Goal: Task Accomplishment & Management: Use online tool/utility

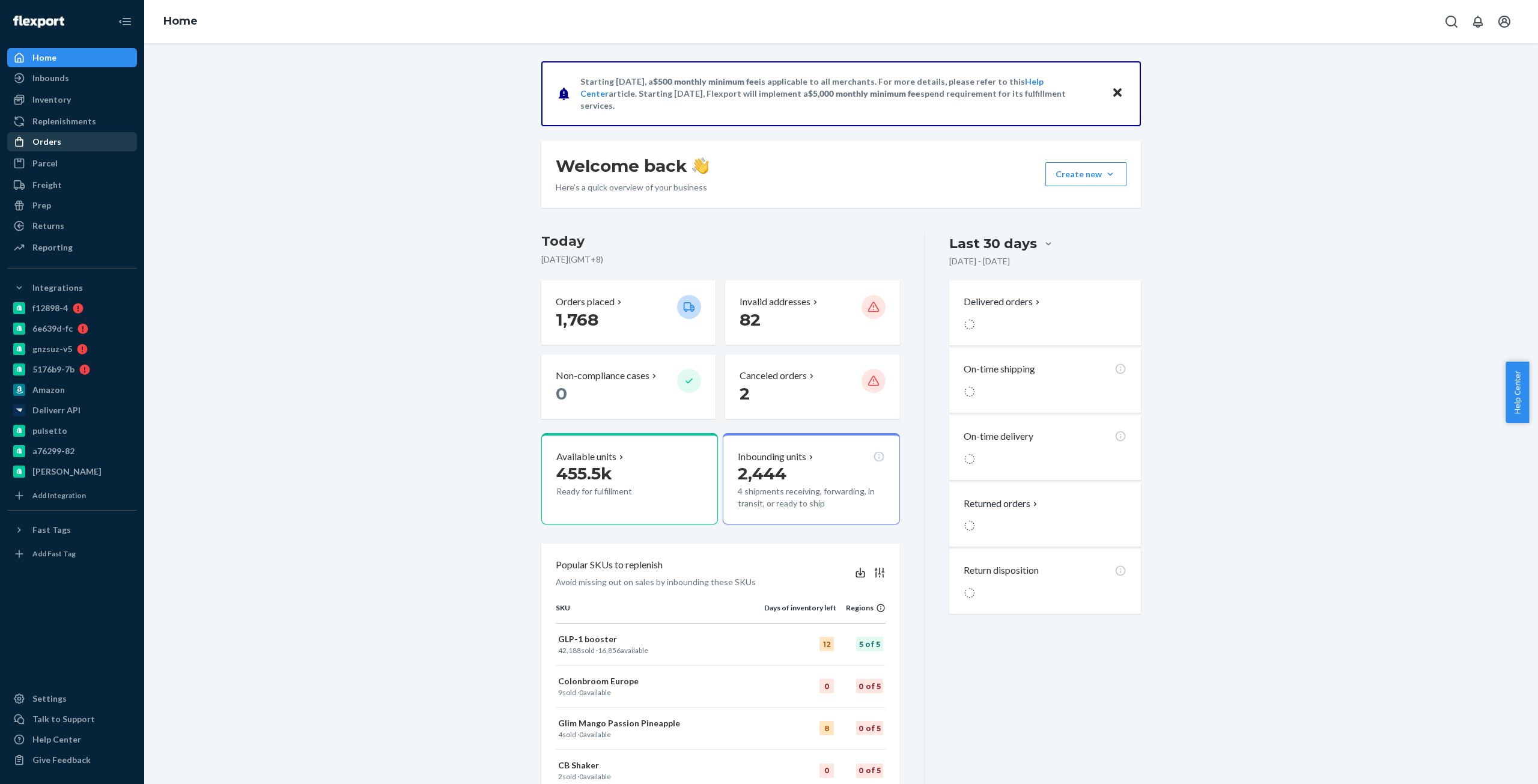
click at [31, 145] on div at bounding box center [23, 142] width 19 height 12
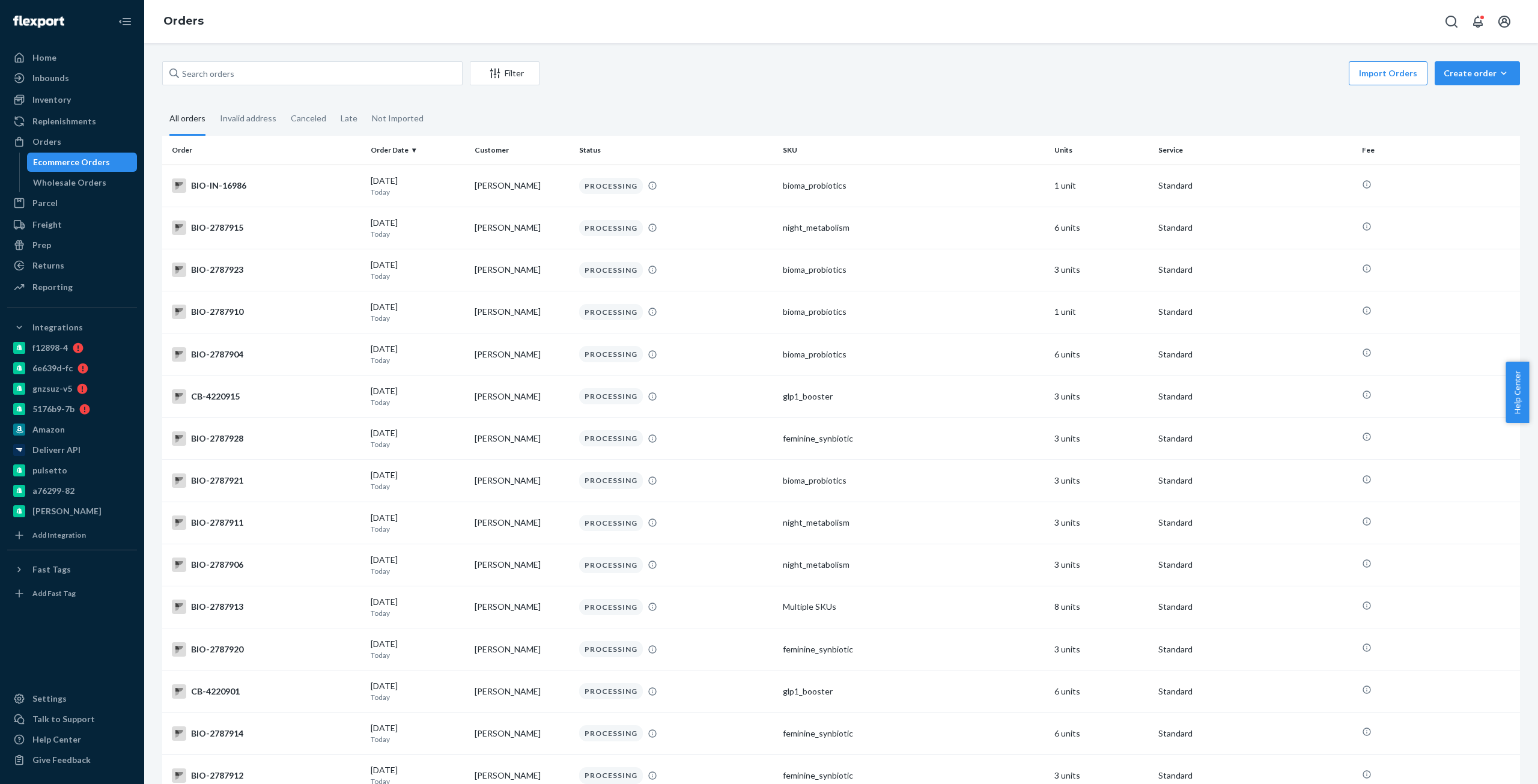
click at [341, 101] on div "Filter Import Orders Create order Ecommerce order Removal order All orders Inva…" at bounding box center [841, 671] width 1376 height 1221
click at [335, 83] on input "text" at bounding box center [312, 73] width 300 height 24
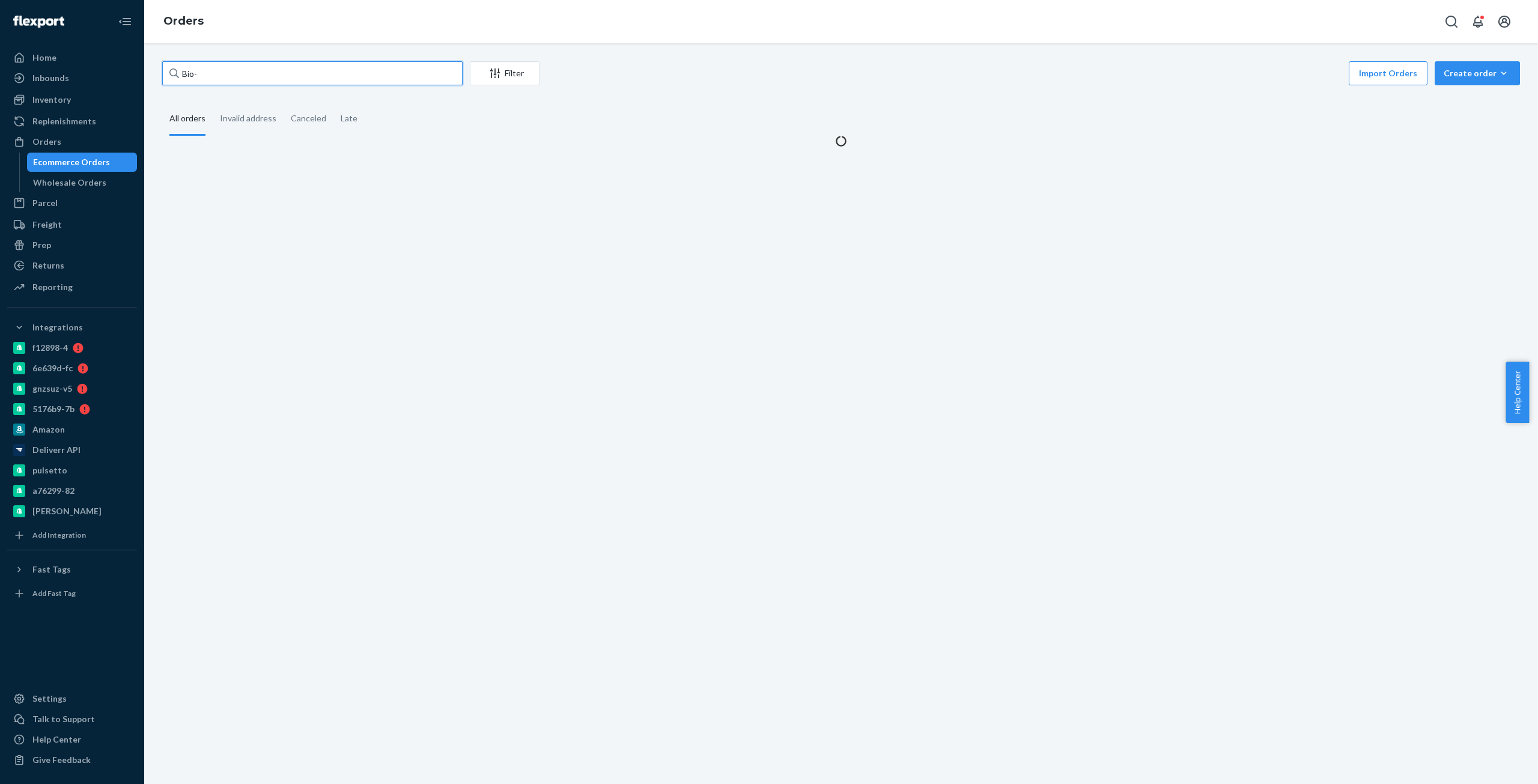
paste input "2768900"
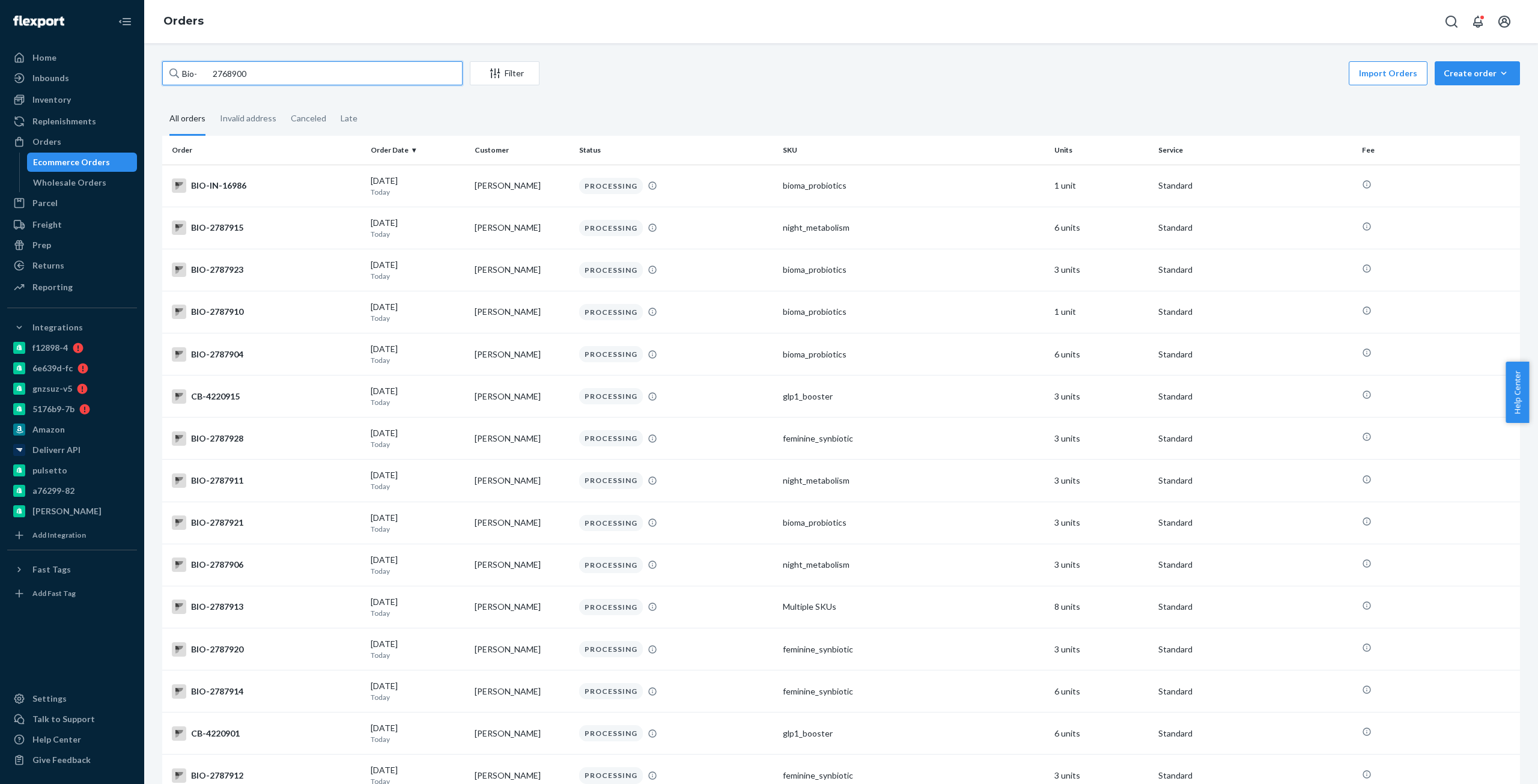
type input "Bio- 2768900"
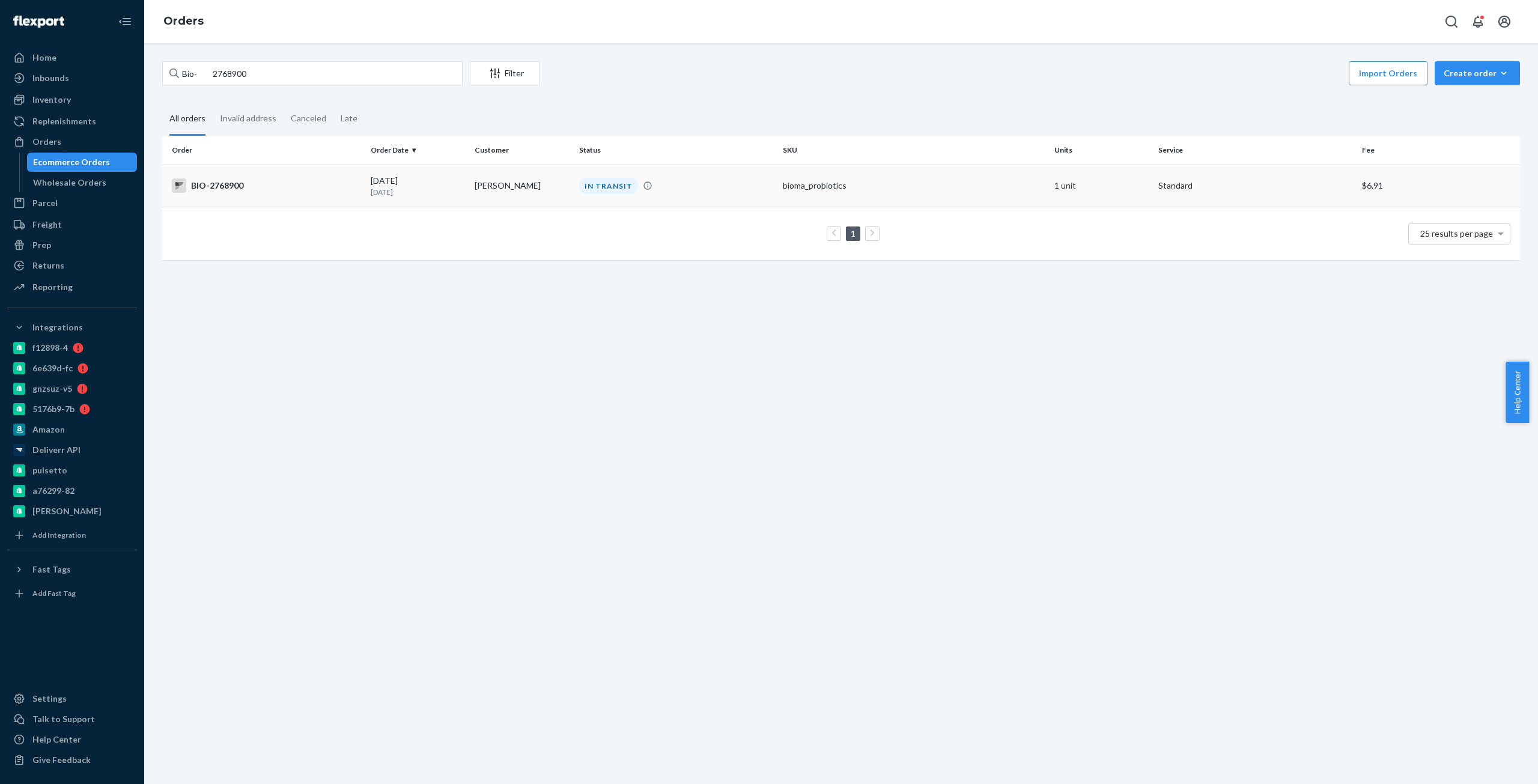
click at [222, 179] on div "BIO-2768900" at bounding box center [266, 185] width 189 height 14
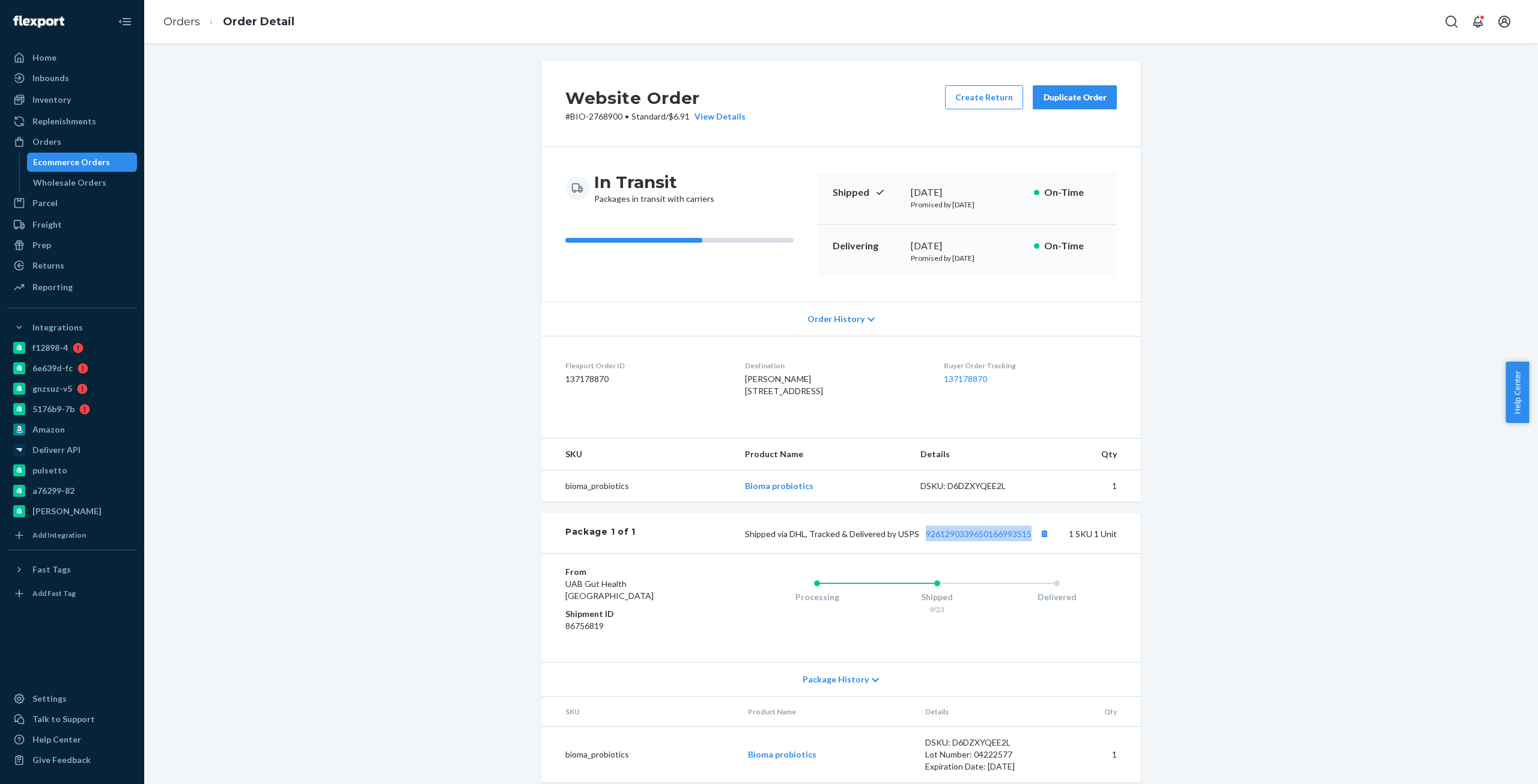
copy link "9261290339650166993515"
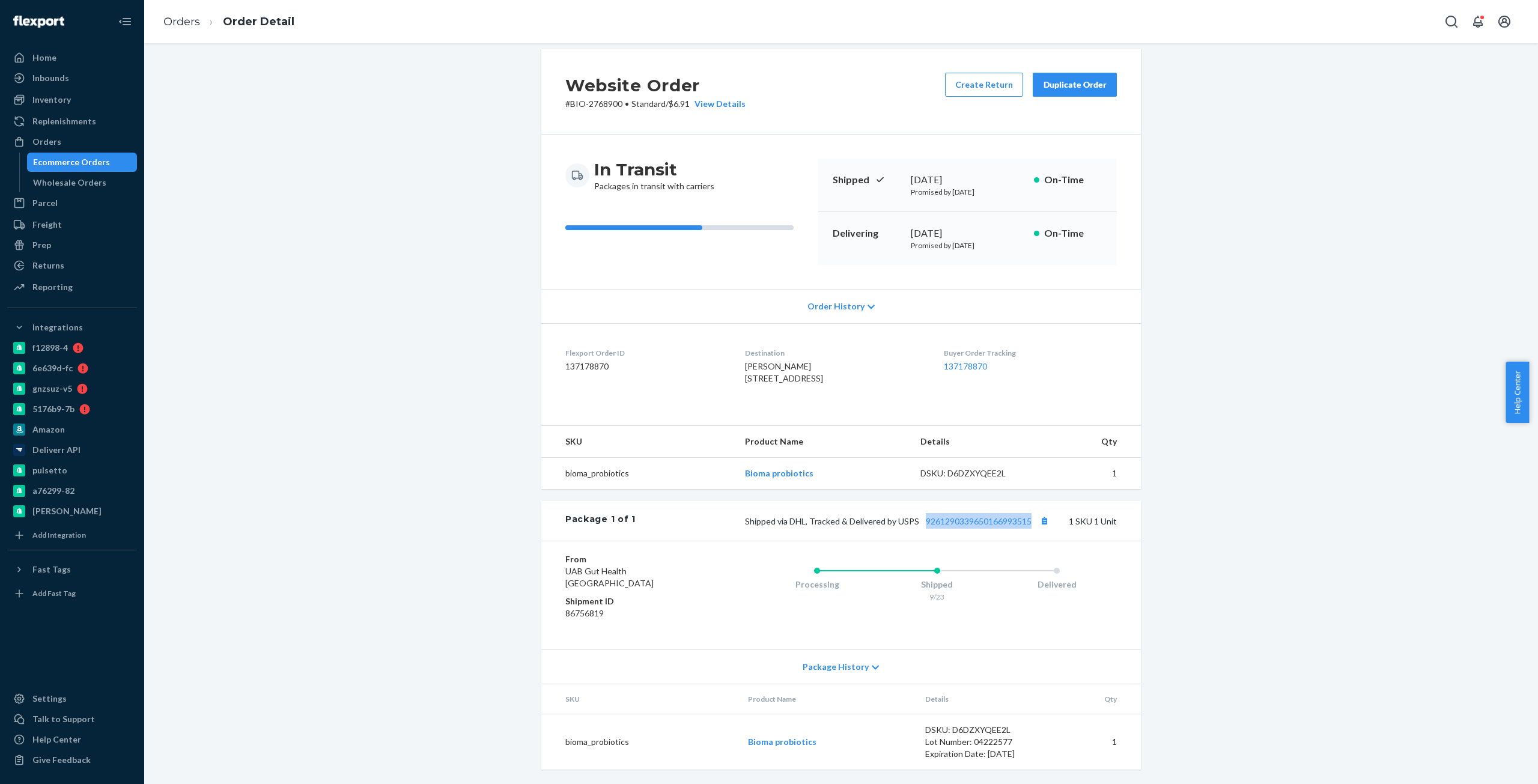
scroll to position [37, 0]
drag, startPoint x: 1031, startPoint y: 557, endPoint x: 204, endPoint y: 224, distance: 891.5
click at [204, 224] on div "Website Order # BIO-2768900 • Standard / $6.91 View Details Create Return Dupli…" at bounding box center [841, 415] width 1376 height 735
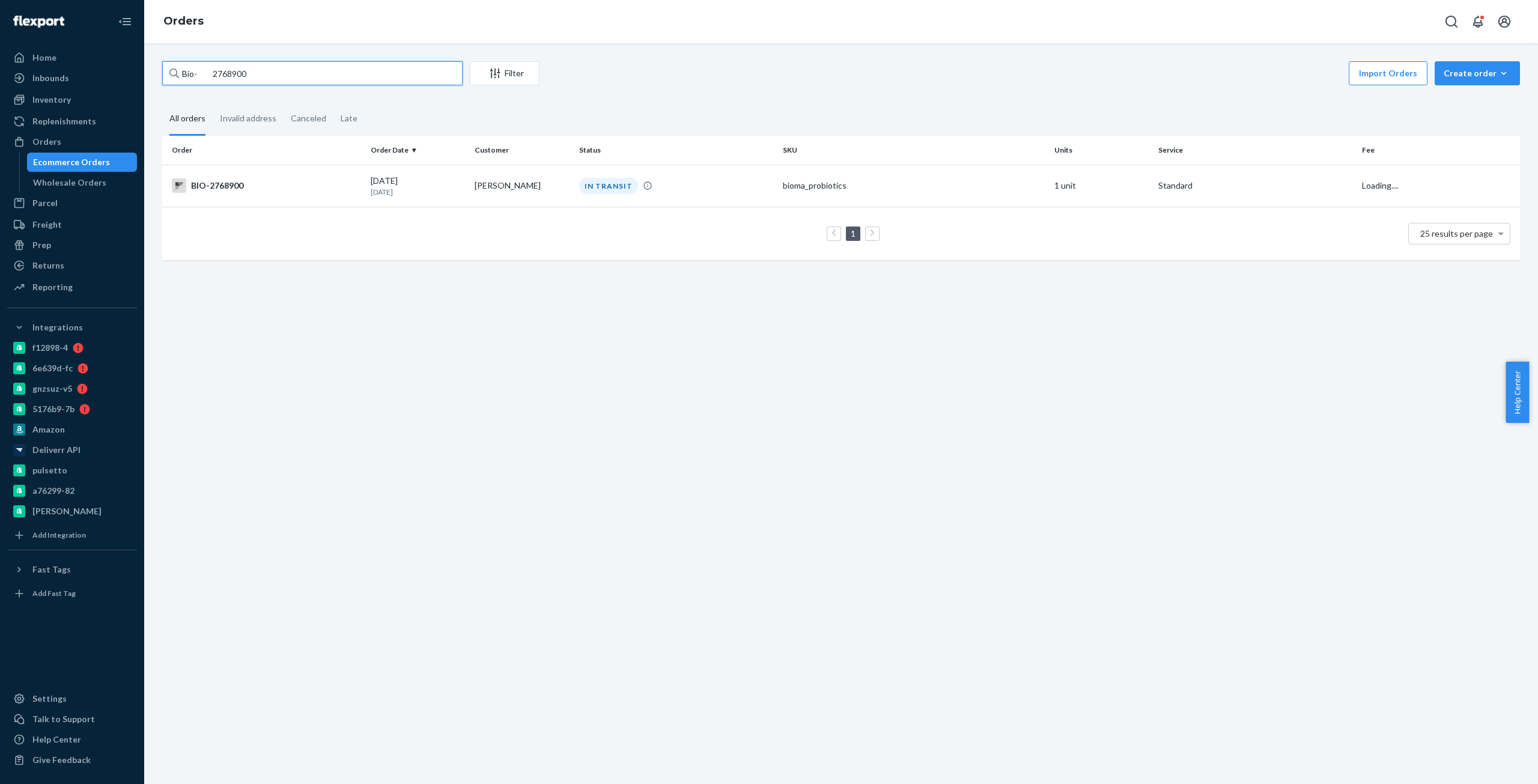
click at [225, 80] on input "Bio- 2768900" at bounding box center [312, 73] width 300 height 24
click at [224, 80] on input "Bio- 2768900" at bounding box center [312, 73] width 300 height 24
paste input "2606719"
type input "Bio- 2606719"
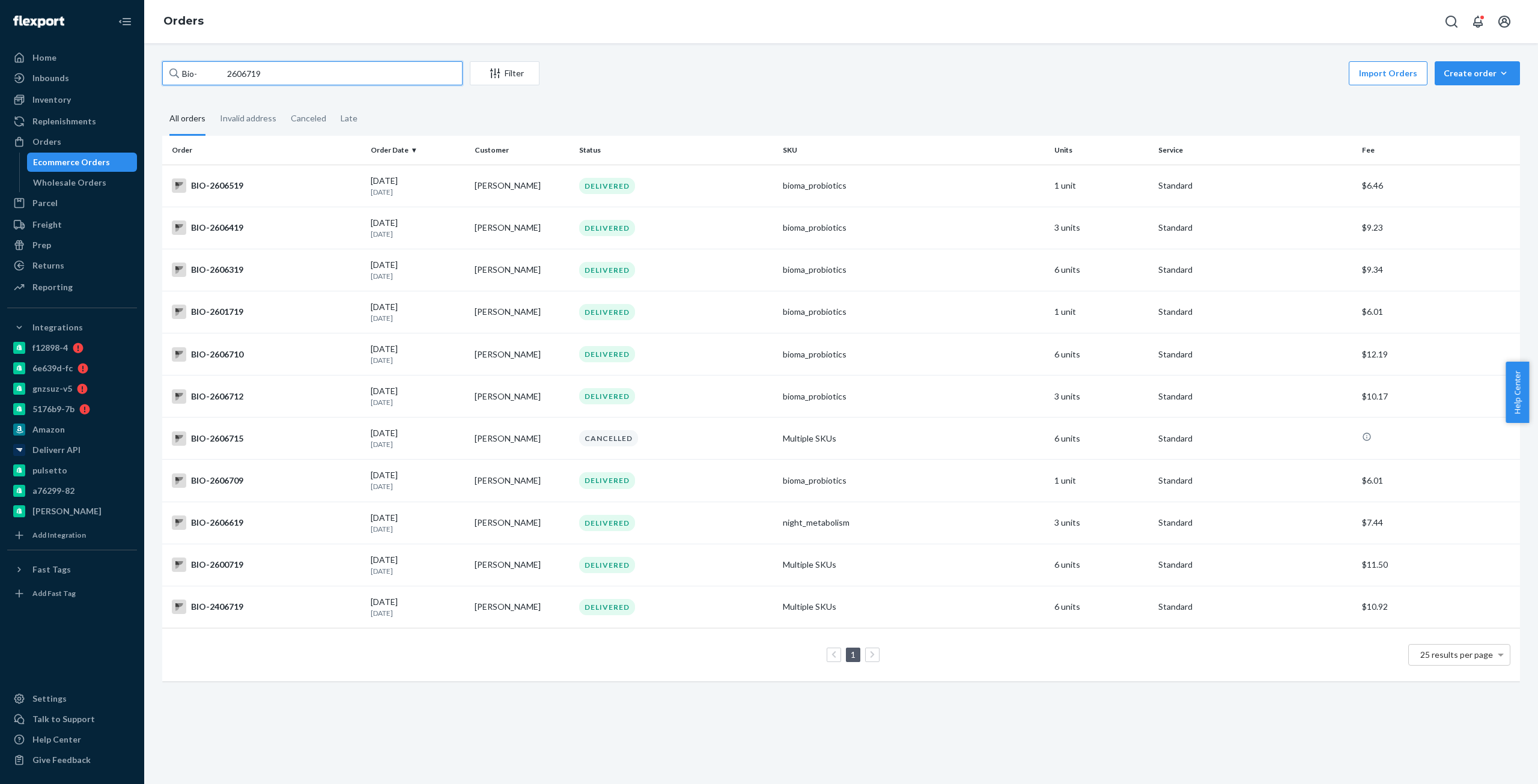
click at [239, 70] on input "Bio- 2606719" at bounding box center [312, 73] width 300 height 24
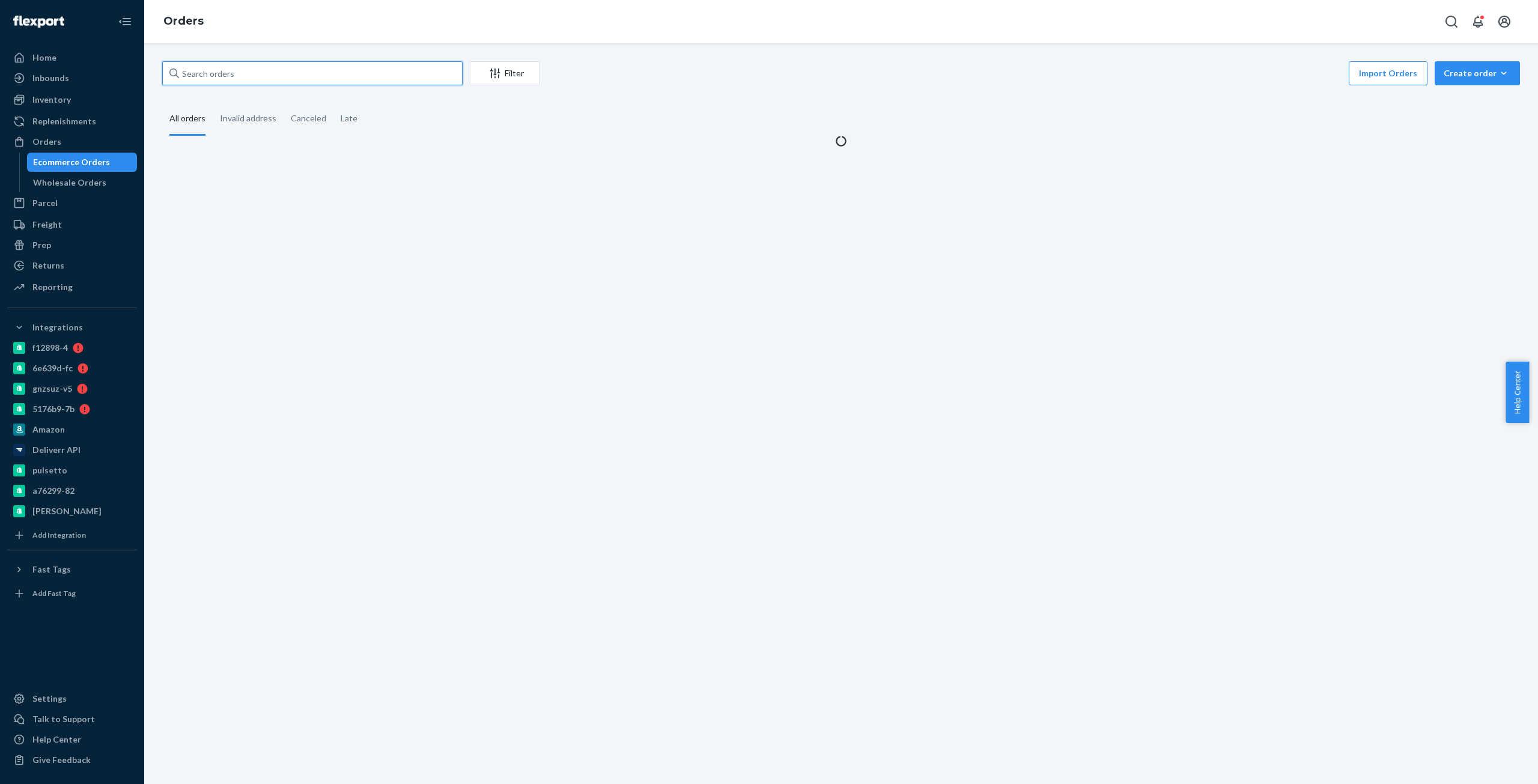
paste input "Bio- 2606719"
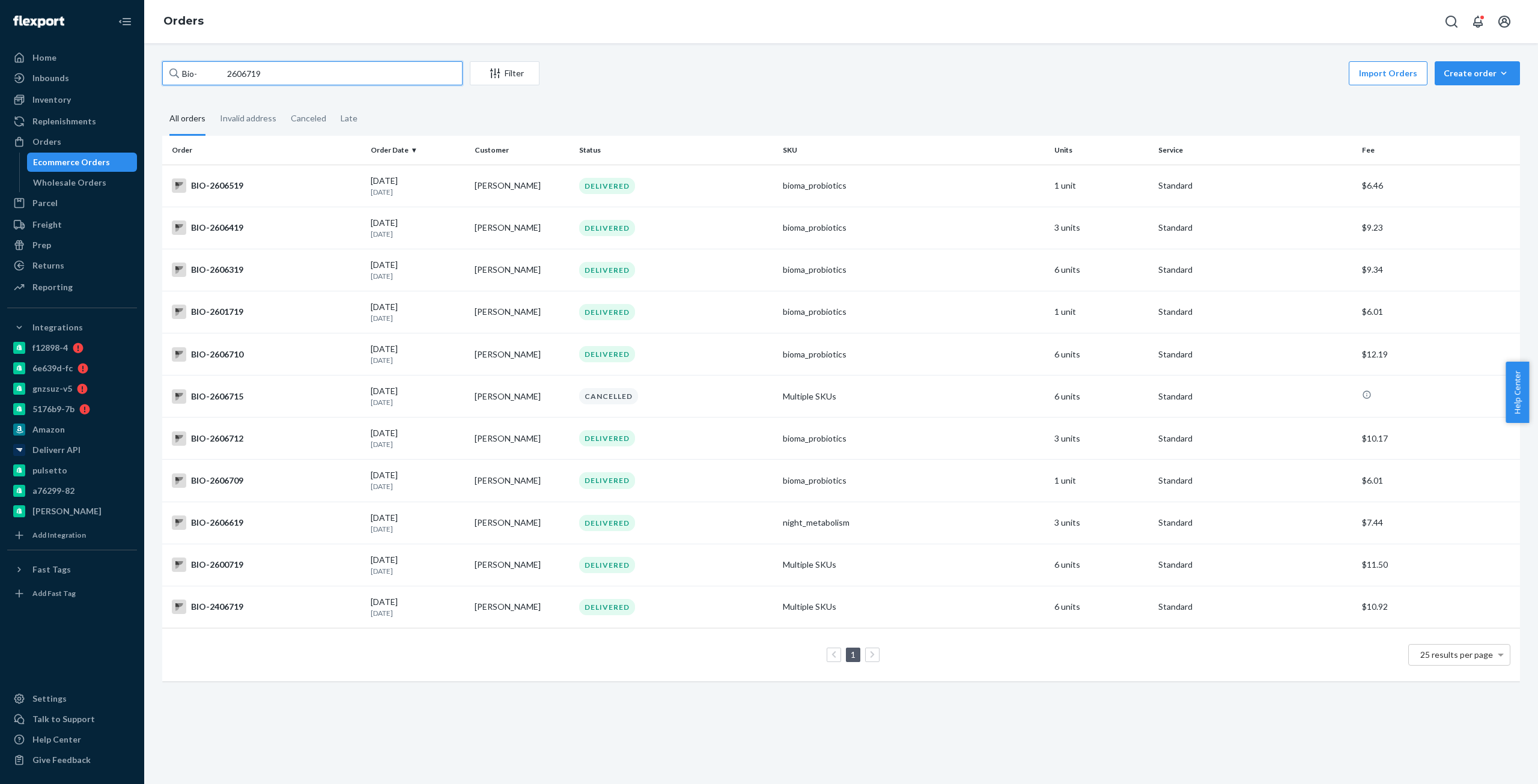
click at [250, 76] on input "Bio- 2606719" at bounding box center [312, 73] width 300 height 24
paste input "27"
type input "Bio- 2606727"
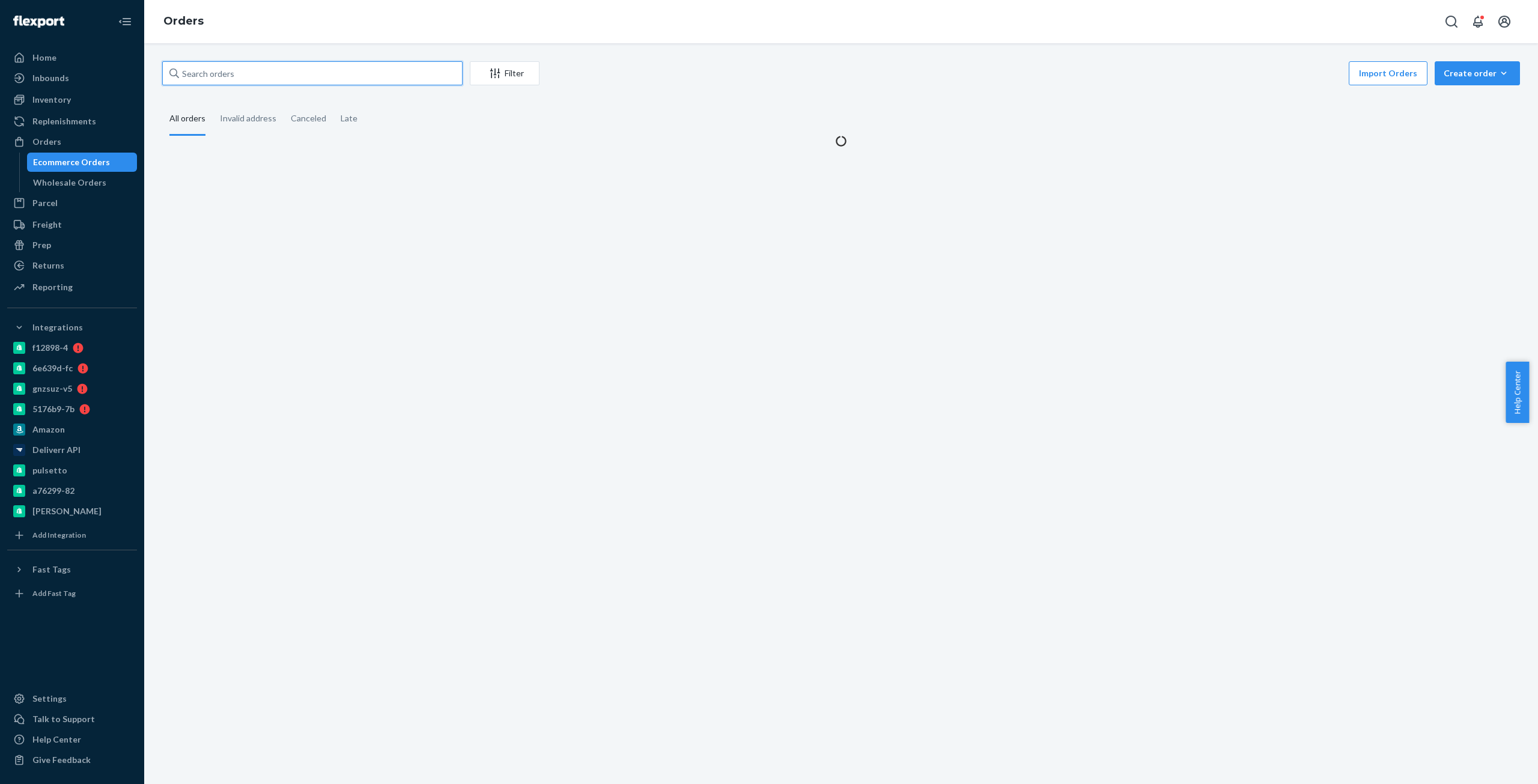
paste input "Bio- 2606727"
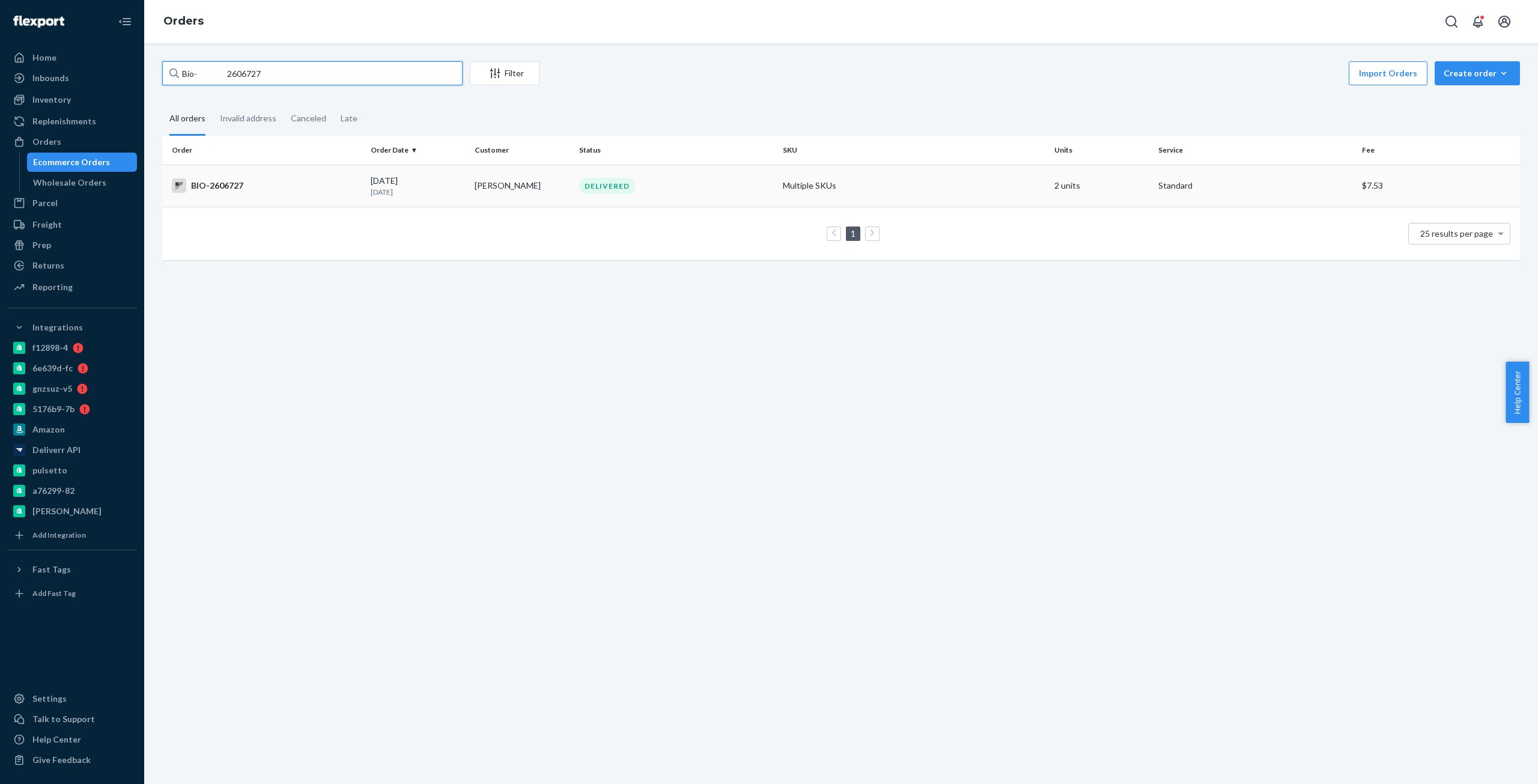
type input "Bio- 2606727"
click at [267, 190] on div "BIO-2606727" at bounding box center [266, 185] width 189 height 14
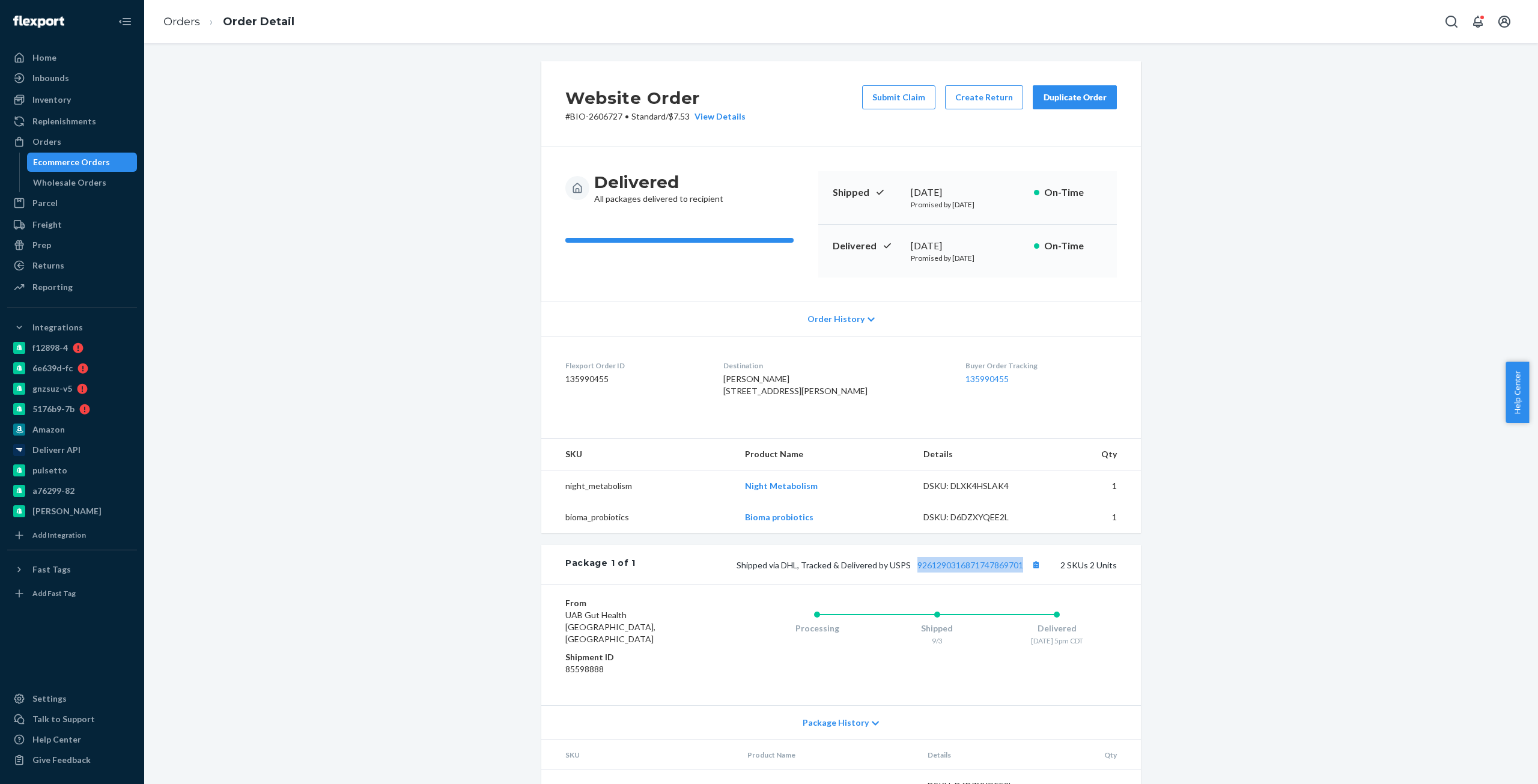
copy link "9261290316871747869701"
click at [945, 241] on div "[DATE]" at bounding box center [968, 246] width 113 height 14
copy div "[DATE]"
click at [945, 241] on div "[DATE]" at bounding box center [968, 246] width 113 height 14
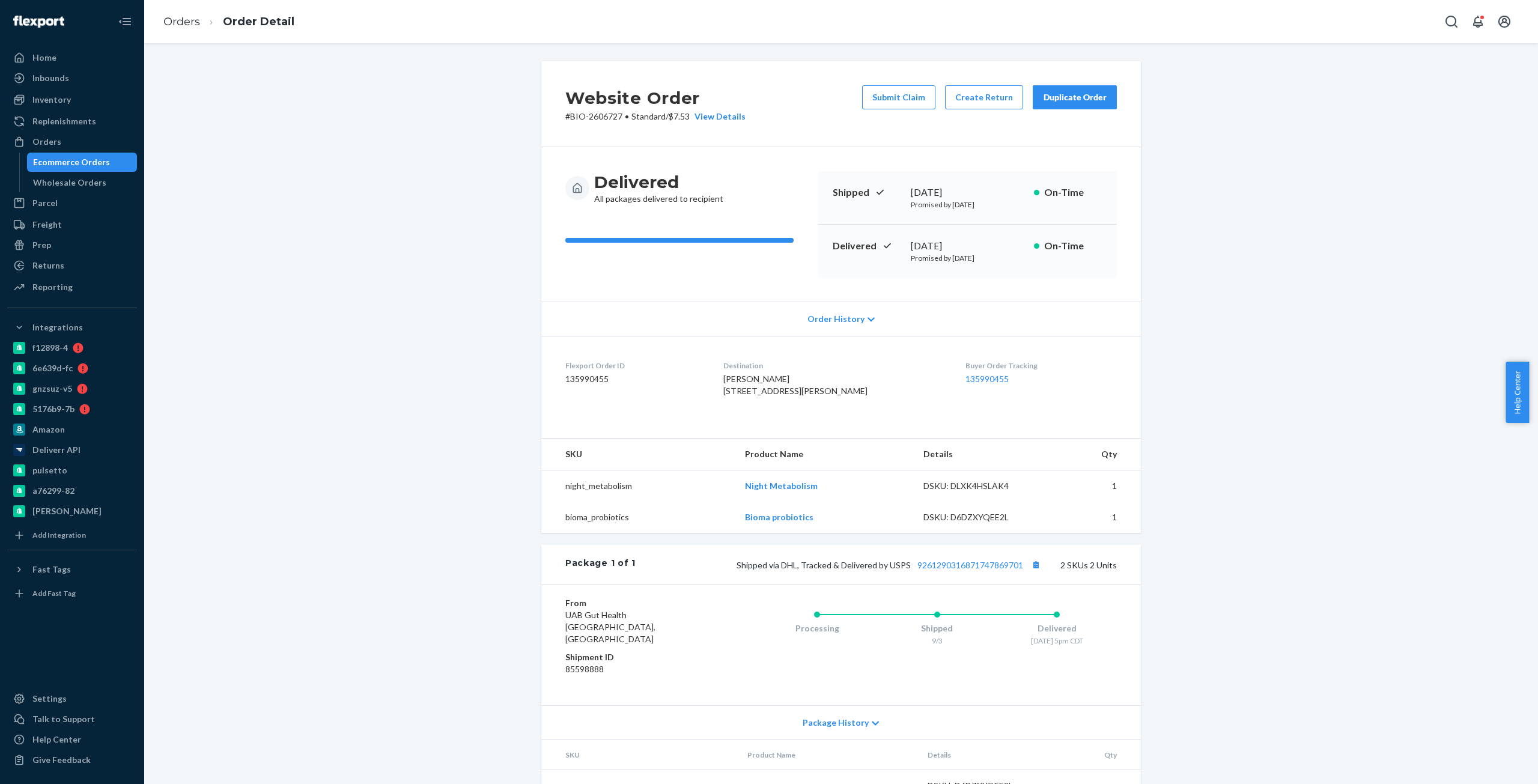
drag, startPoint x: 527, startPoint y: 130, endPoint x: 527, endPoint y: 122, distance: 8.0
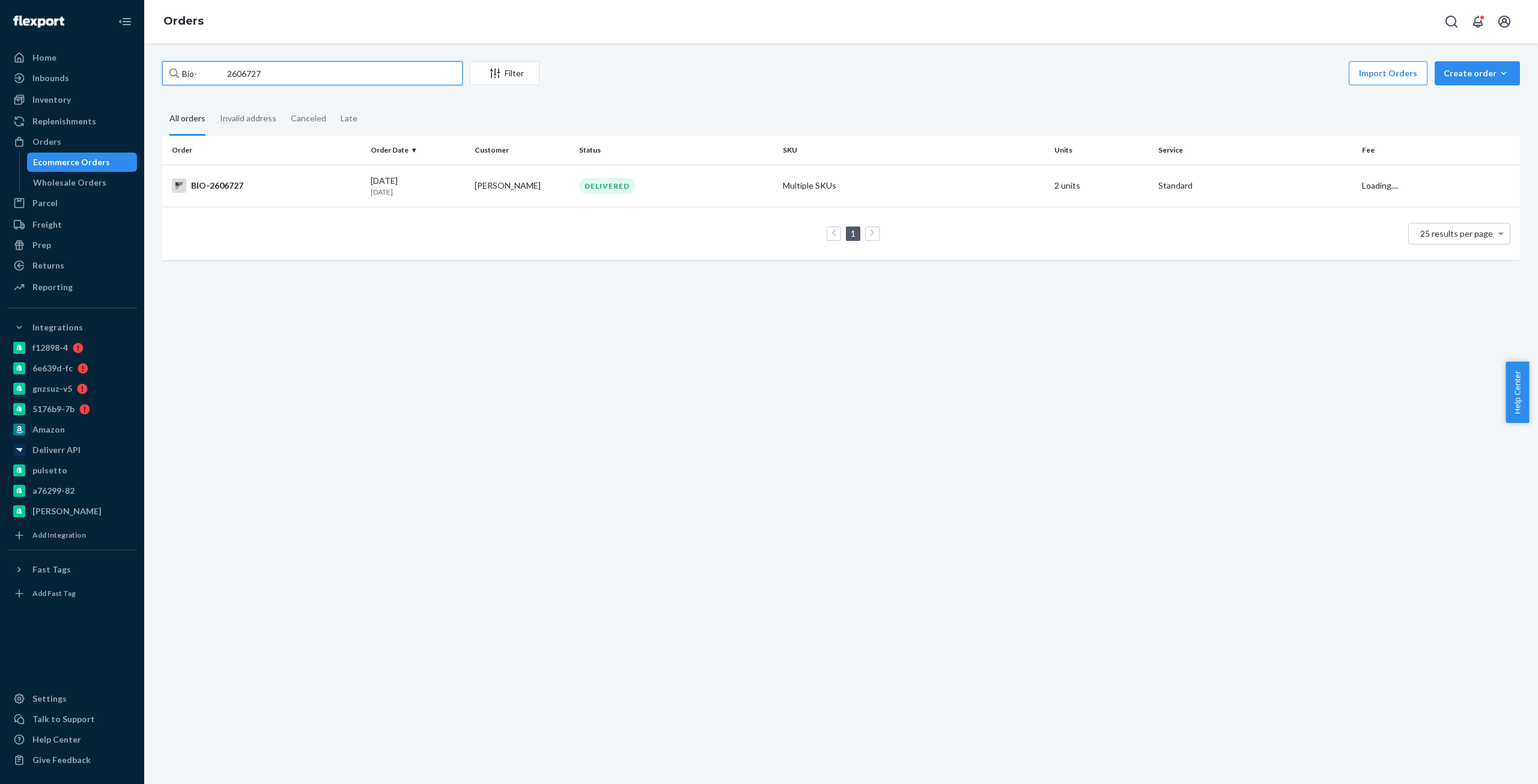
click at [234, 74] on input "Bio- 2606727" at bounding box center [312, 73] width 300 height 24
paste input "2729006"
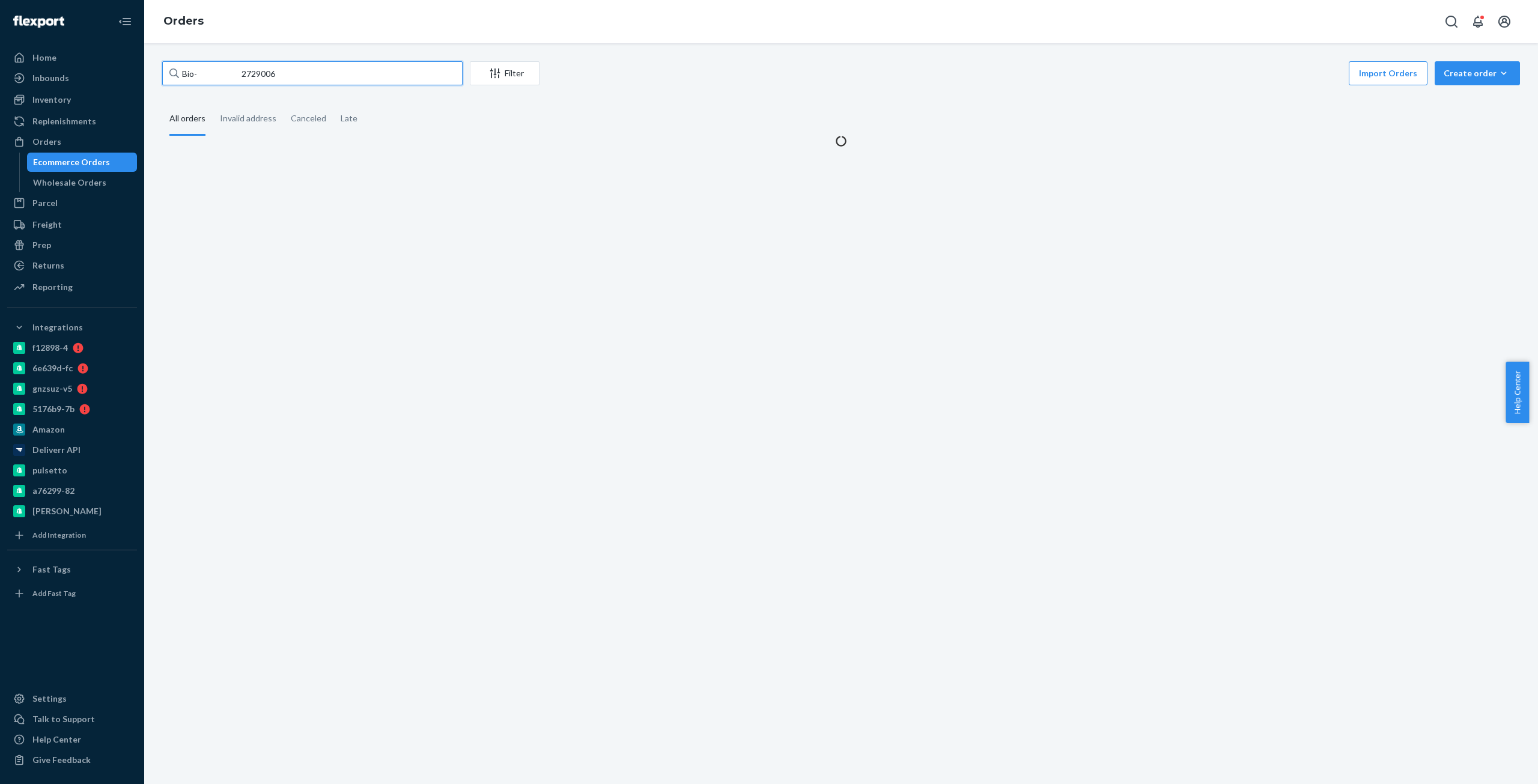
type input "Bio- 2729006"
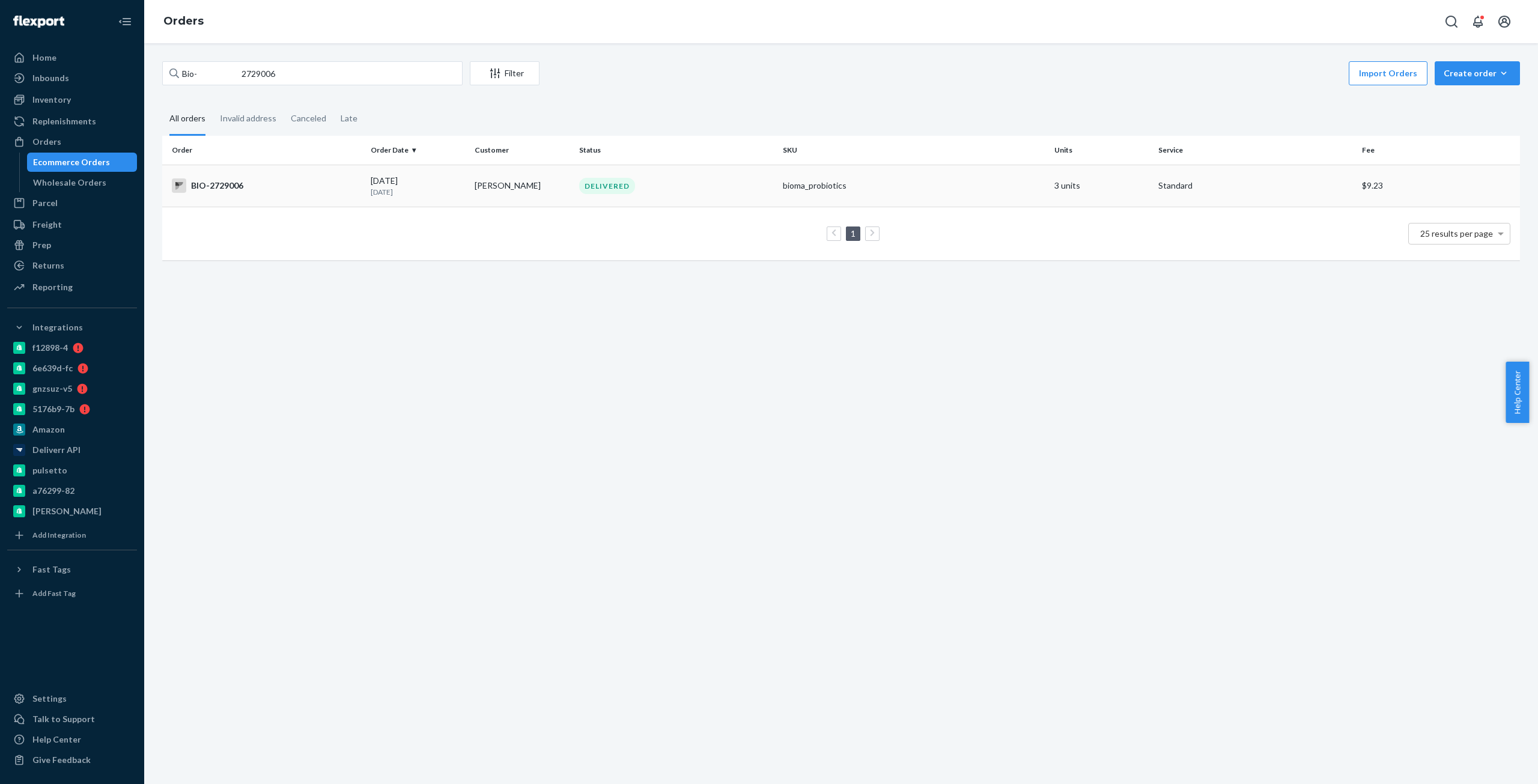
click at [241, 176] on td "BIO-2729006" at bounding box center [264, 185] width 204 height 42
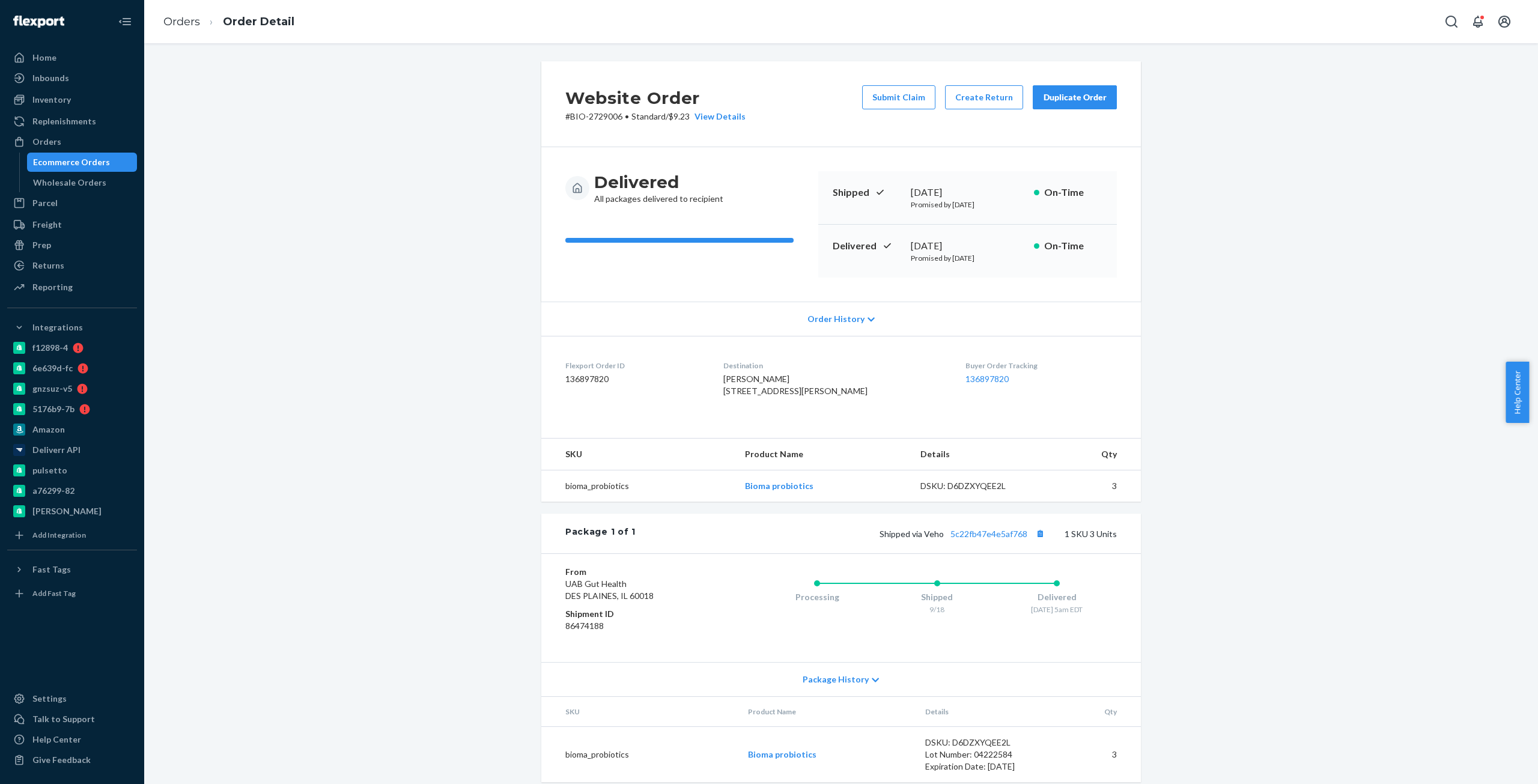
click at [612, 112] on p "# BIO-2729006 • Standard / $9.23 View Details" at bounding box center [656, 116] width 180 height 12
click at [576, 120] on p "# BIO-2729006 • Standard / $9.23 View Details" at bounding box center [656, 116] width 180 height 12
copy p "BIO-2729006"
click at [991, 90] on button "Create Return" at bounding box center [985, 97] width 78 height 24
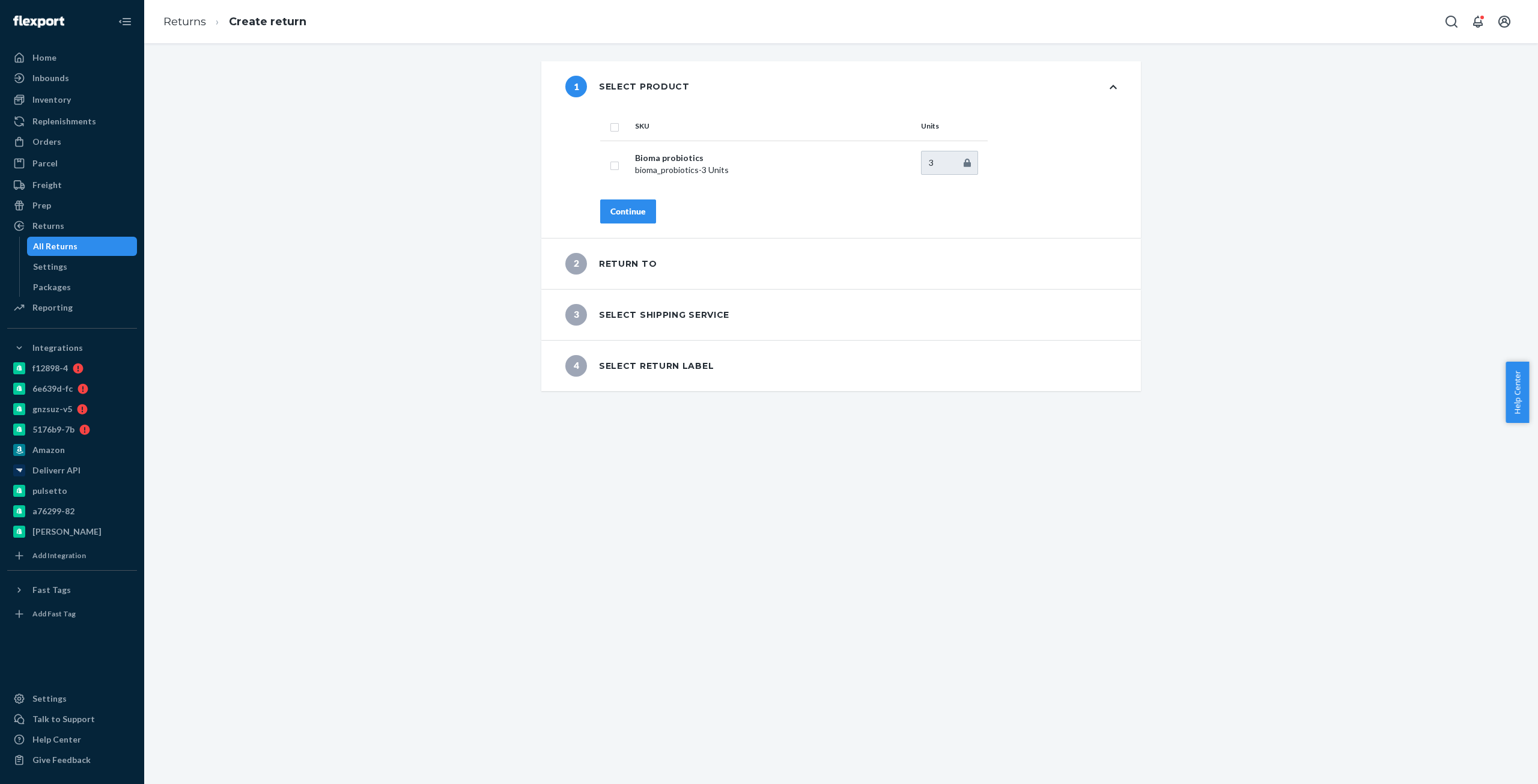
click at [591, 120] on div "SKU Units Bioma probiotics bioma_probiotics - 3 Units 3 Continue" at bounding box center [858, 174] width 565 height 126
click at [610, 128] on input "checkbox" at bounding box center [615, 125] width 10 height 13
checkbox input "true"
click at [628, 215] on div "Continue" at bounding box center [628, 211] width 35 height 12
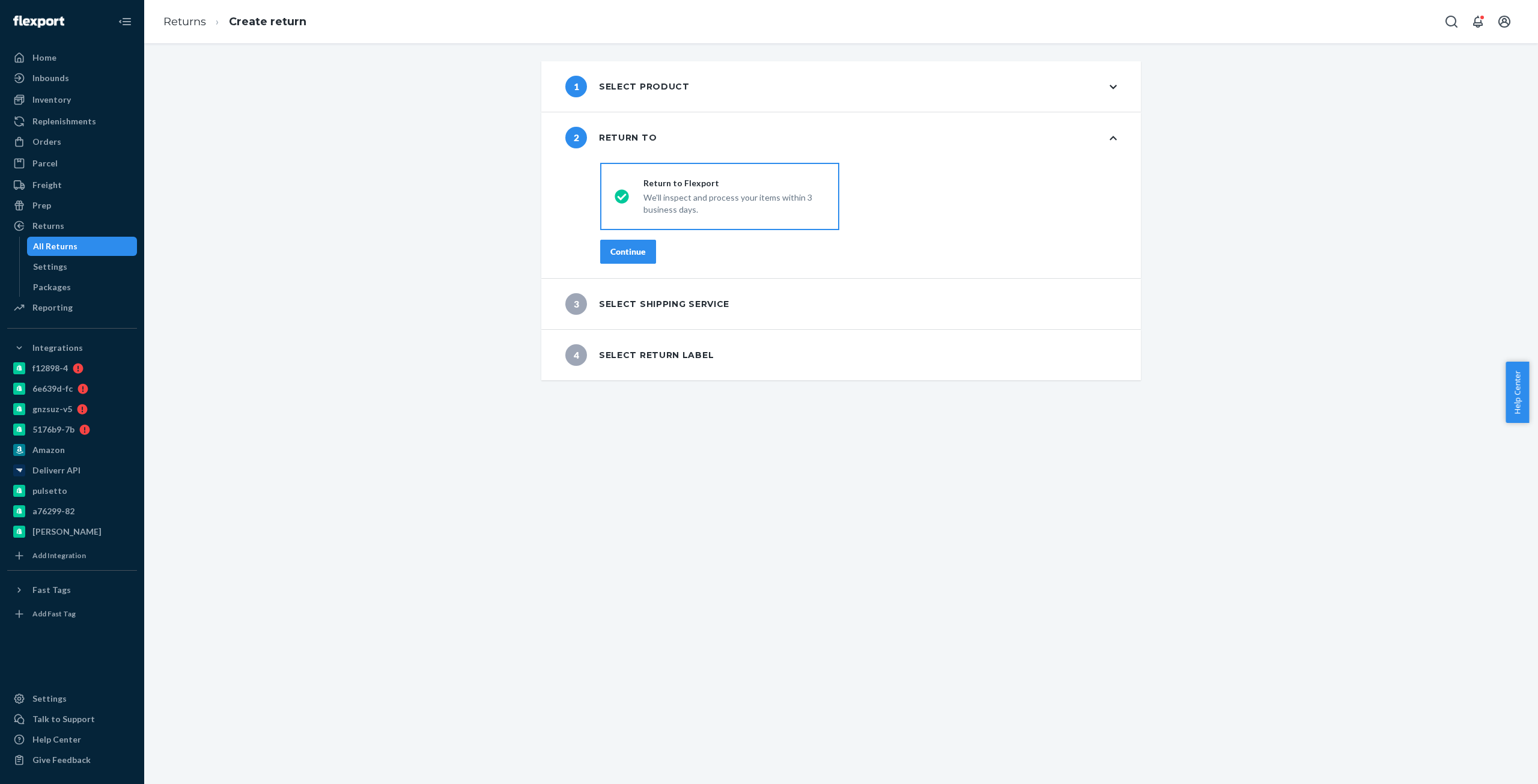
click at [633, 249] on div "Continue" at bounding box center [628, 251] width 35 height 12
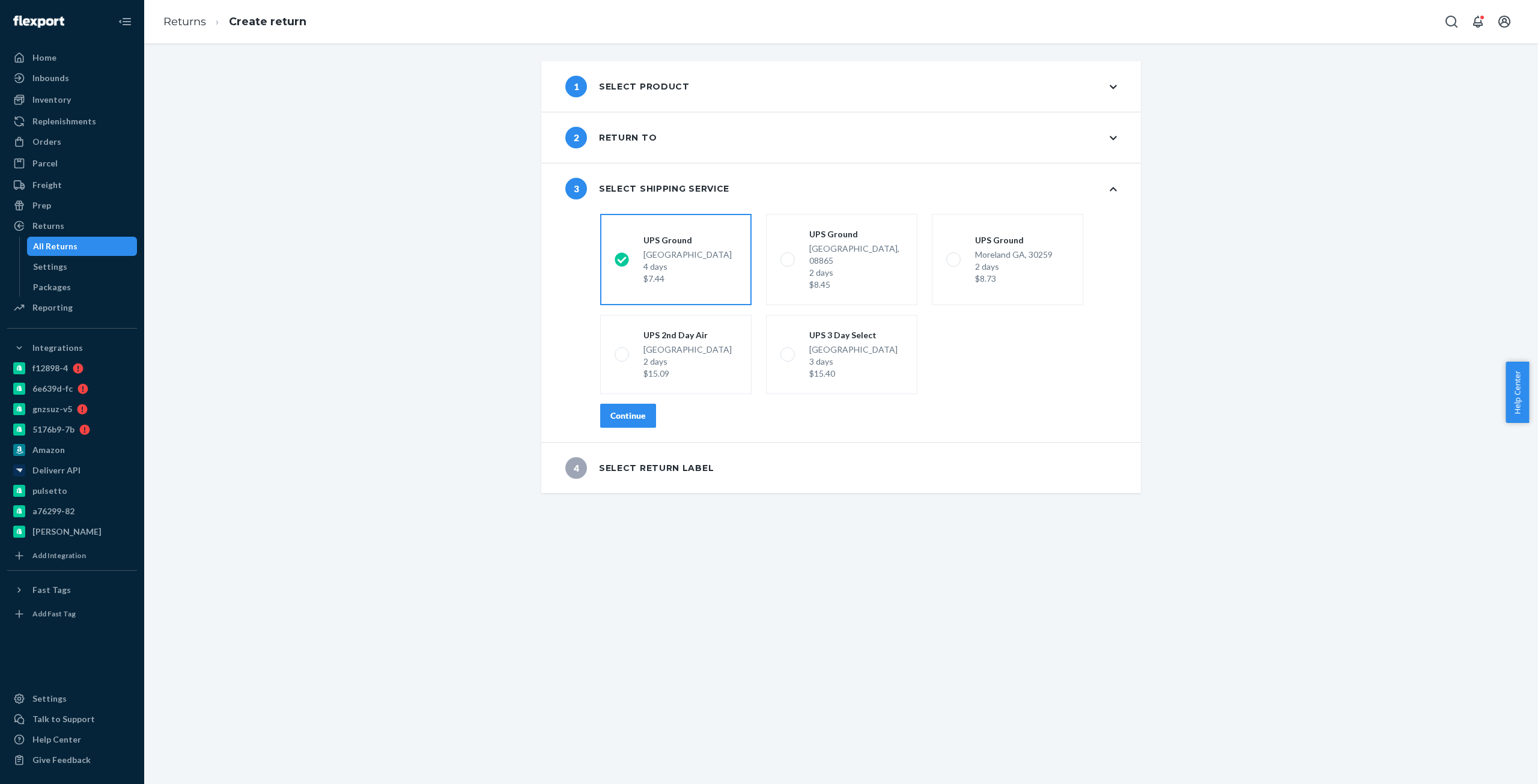
click at [621, 410] on div "Continue" at bounding box center [628, 415] width 35 height 12
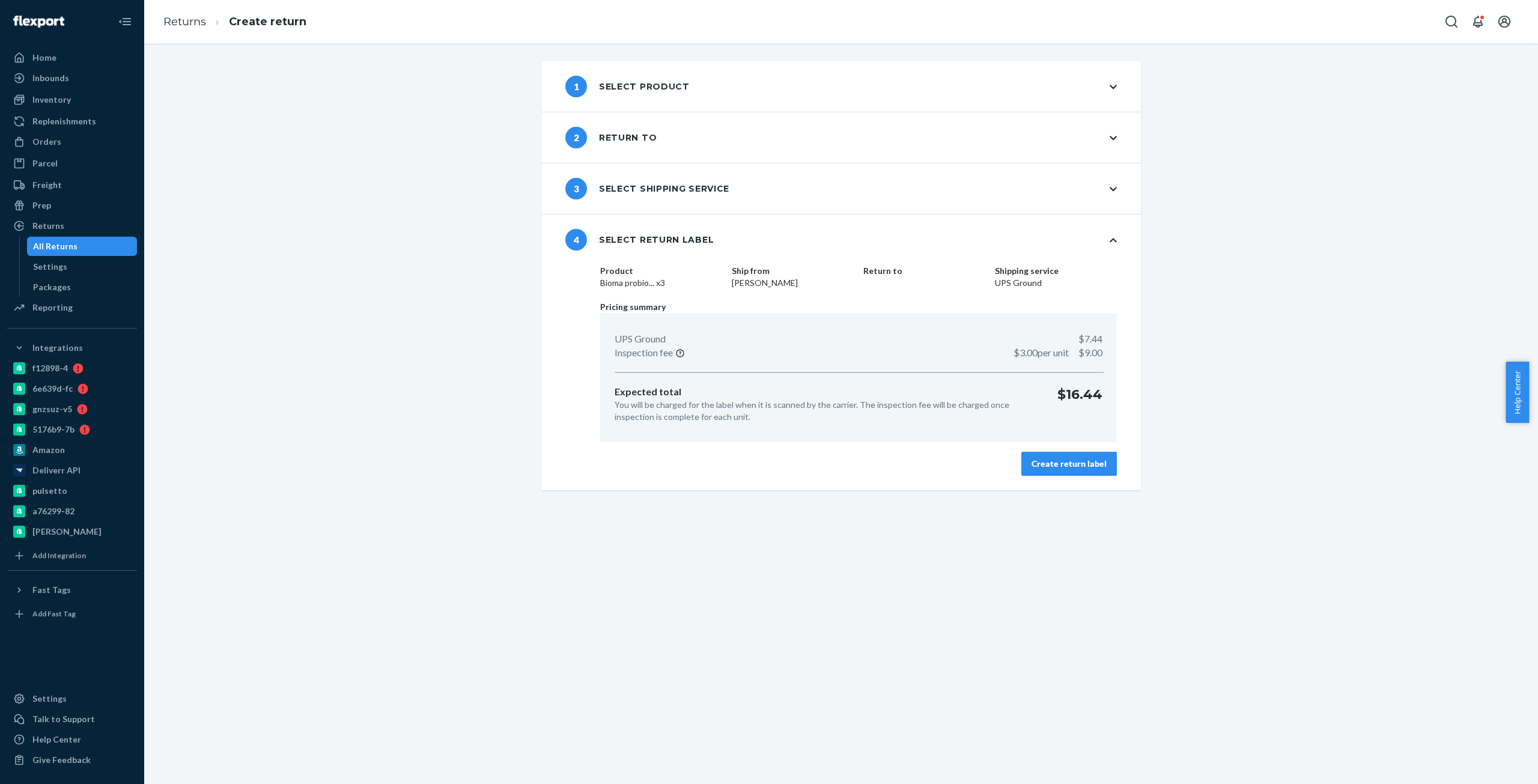
click at [1103, 469] on button "Create return label" at bounding box center [1069, 463] width 95 height 24
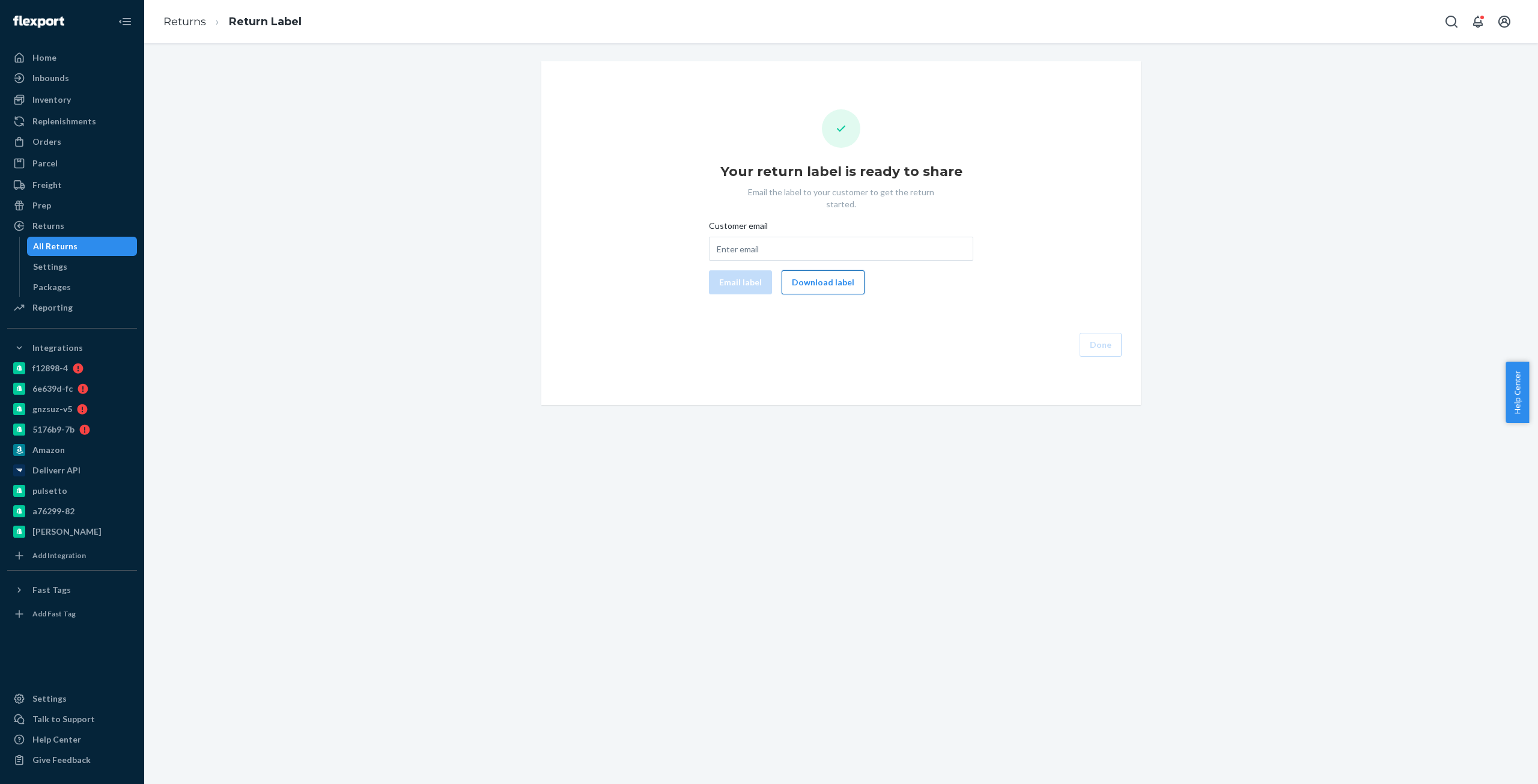
click at [800, 270] on button "Download label" at bounding box center [823, 282] width 83 height 24
